Goal: Information Seeking & Learning: Learn about a topic

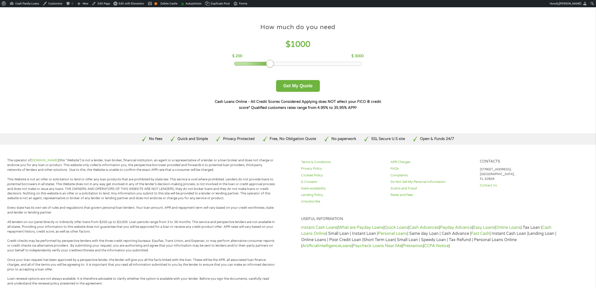
scroll to position [94, 0]
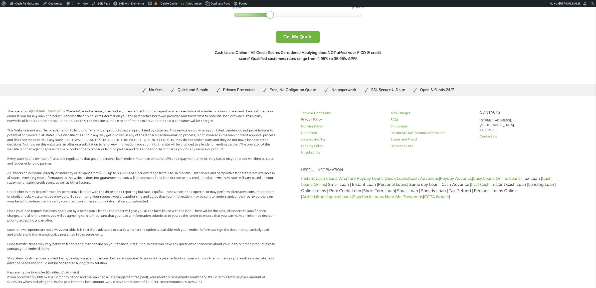
click at [398, 182] on link "Personal Loans" at bounding box center [392, 184] width 29 height 5
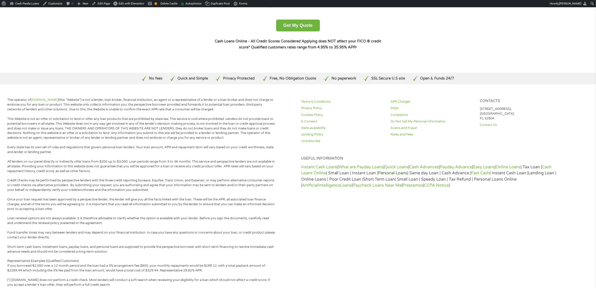
scroll to position [125, 0]
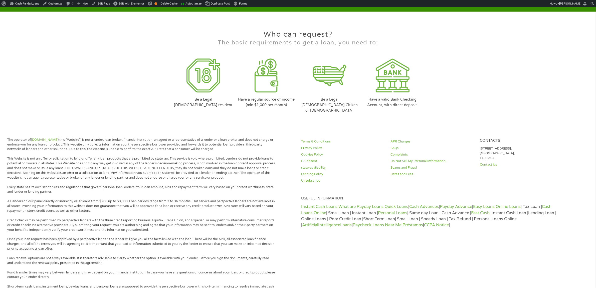
scroll to position [1432, 0]
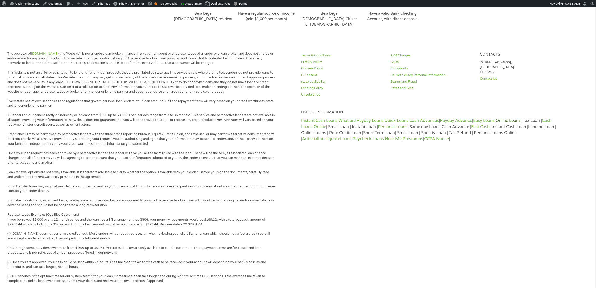
click at [515, 119] on link "Online Loans" at bounding box center [508, 120] width 25 height 5
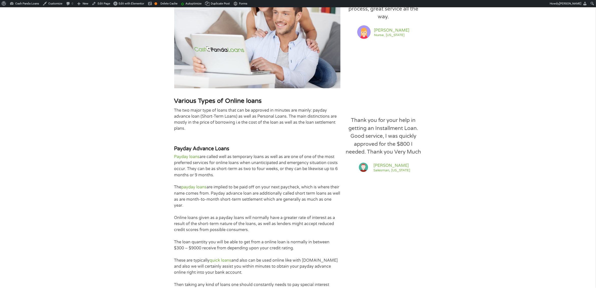
scroll to position [501, 0]
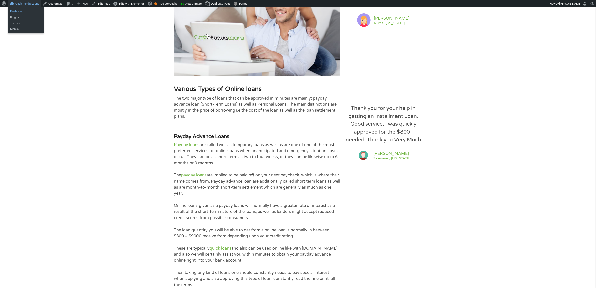
click at [22, 10] on link "Dashboard" at bounding box center [26, 12] width 36 height 6
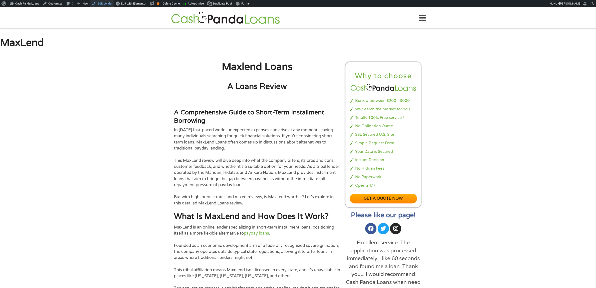
click at [103, 4] on link "Edit Lender" at bounding box center [102, 3] width 24 height 7
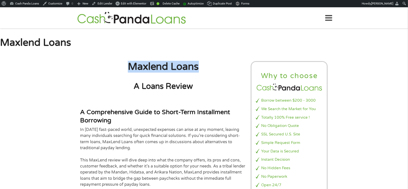
drag, startPoint x: 197, startPoint y: 69, endPoint x: 129, endPoint y: 68, distance: 67.4
click at [129, 68] on h1 "Maxlend Loans" at bounding box center [163, 67] width 166 height 10
copy h1 "Maxlend Loans"
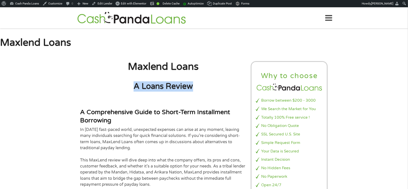
drag, startPoint x: 200, startPoint y: 88, endPoint x: 134, endPoint y: 88, distance: 66.4
click at [134, 88] on h2 "A Loans Review" at bounding box center [163, 86] width 166 height 10
copy h2 "A Loans Review"
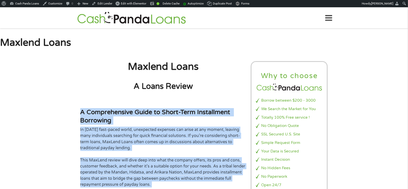
drag, startPoint x: 212, startPoint y: 122, endPoint x: 80, endPoint y: 112, distance: 132.6
copy div "A Comprehensive Guide to Short-Term Installment Borrowing In today’s fast-paced…"
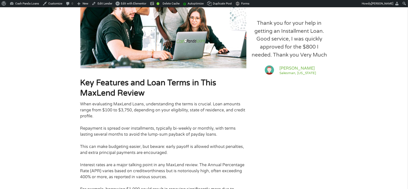
scroll to position [470, 0]
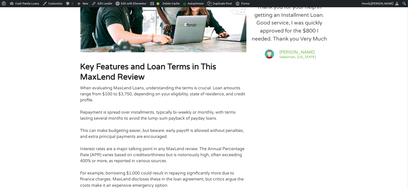
drag, startPoint x: 180, startPoint y: 100, endPoint x: 175, endPoint y: 99, distance: 4.6
click at [180, 100] on p "When evaluating MaxLend Loans, understanding the terms is crucial. Loan amounts…" at bounding box center [163, 94] width 166 height 18
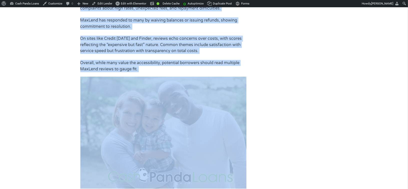
scroll to position [983, 0]
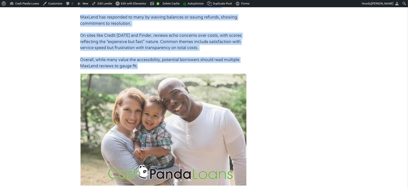
drag, startPoint x: 76, startPoint y: 66, endPoint x: 182, endPoint y: 68, distance: 105.7
copy div "Key Features and Loan Terms in This MaxLend Review When evaluating MaxLend Loan…"
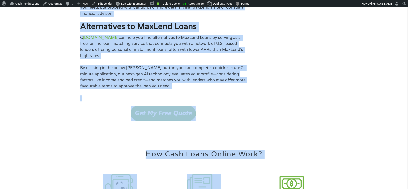
scroll to position [1269, 0]
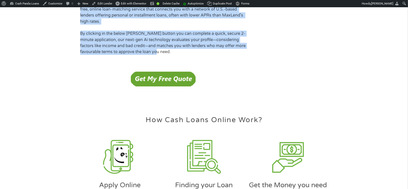
drag, startPoint x: 80, startPoint y: 39, endPoint x: 208, endPoint y: 50, distance: 128.0
copy div "Final Thoughts: Is MaxLend Right for You? In conclusion, this MaxLend Loans rev…"
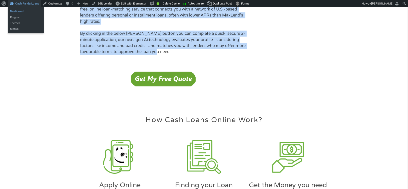
click at [17, 11] on link "Dashboard" at bounding box center [26, 12] width 36 height 6
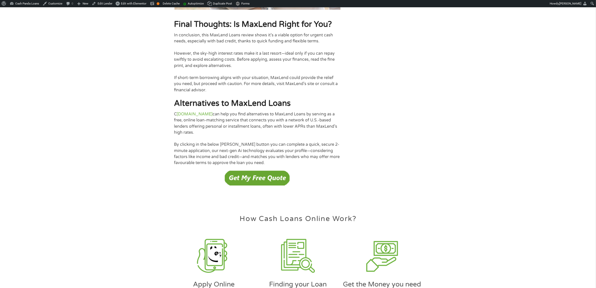
scroll to position [1252, 0]
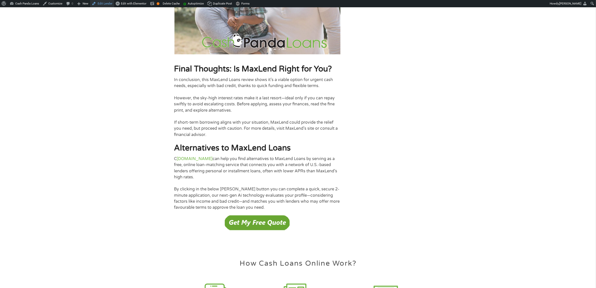
click at [102, 3] on link "Edit Lender" at bounding box center [102, 3] width 24 height 7
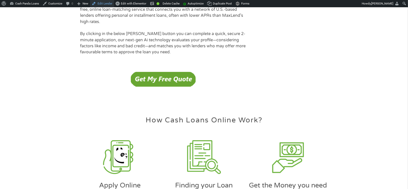
click at [101, 2] on link "Edit Lender" at bounding box center [102, 3] width 24 height 7
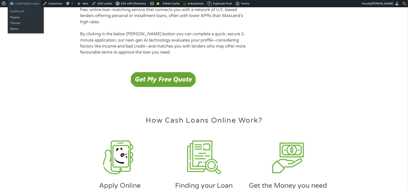
click at [21, 10] on link "Dashboard" at bounding box center [26, 12] width 36 height 6
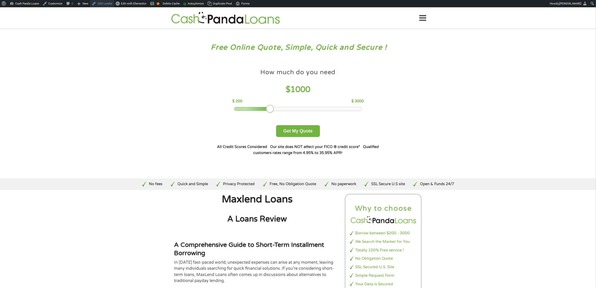
click at [106, 3] on link "Edit Lender" at bounding box center [102, 3] width 24 height 7
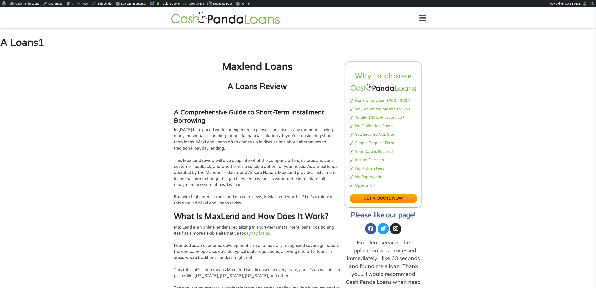
click at [424, 20] on icon at bounding box center [423, 18] width 7 height 12
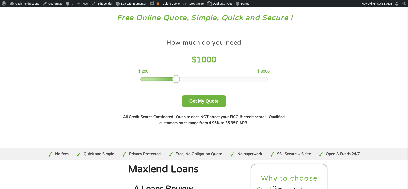
scroll to position [31, 0]
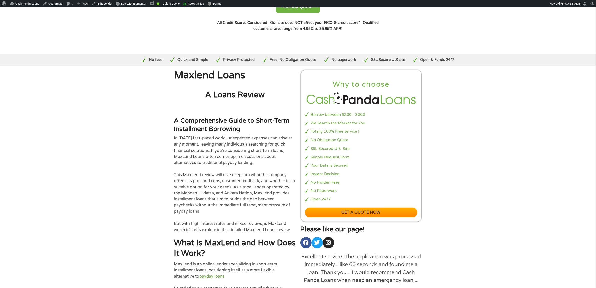
scroll to position [125, 0]
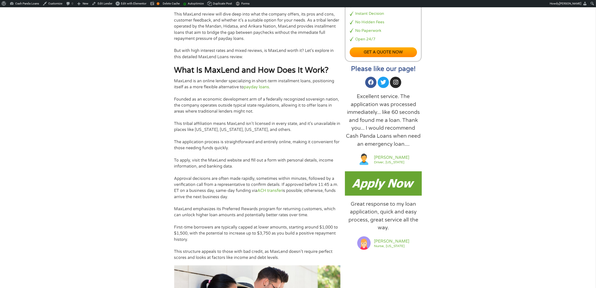
scroll to position [282, 0]
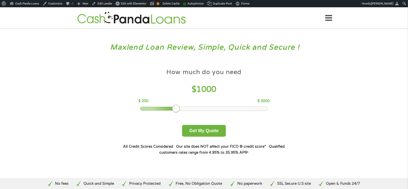
click at [329, 22] on icon at bounding box center [329, 18] width 7 height 12
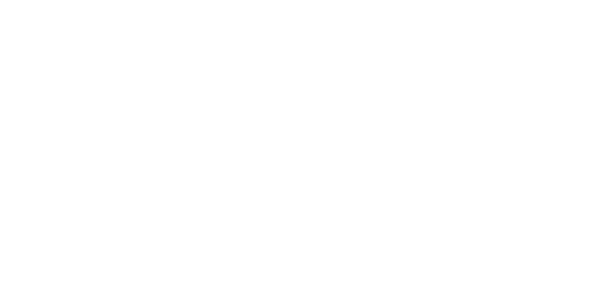
click at [0, 12] on html at bounding box center [0, 12] width 0 height 0
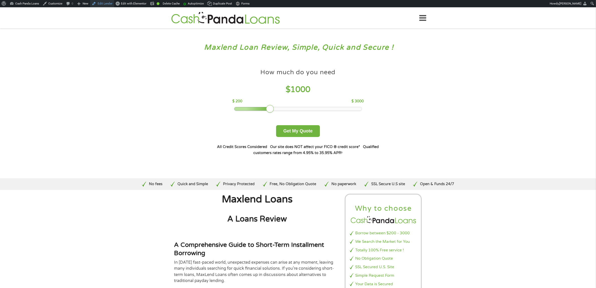
click at [101, 4] on link "Edit Lender" at bounding box center [102, 3] width 24 height 7
